Goal: Task Accomplishment & Management: Manage account settings

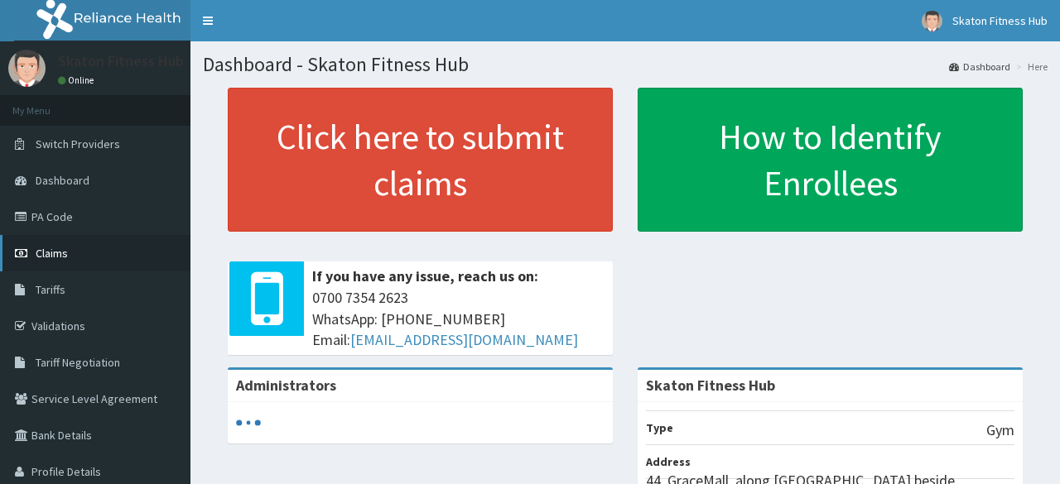
click at [86, 254] on link "Claims" at bounding box center [95, 253] width 190 height 36
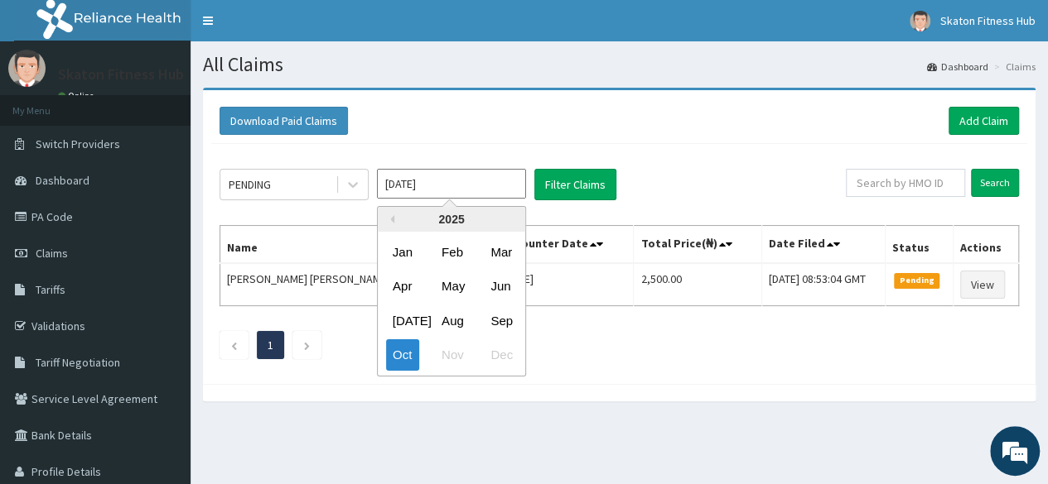
click at [380, 186] on input "[DATE]" at bounding box center [451, 184] width 149 height 30
click at [721, 117] on div "Download Paid Claims Add Claim" at bounding box center [618, 121] width 799 height 28
